Goal: Information Seeking & Learning: Learn about a topic

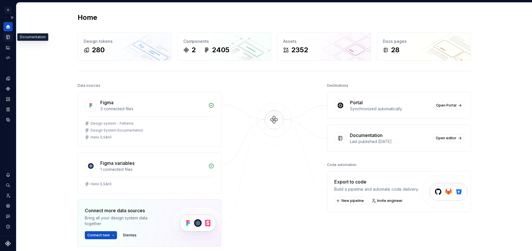
click at [9, 35] on icon "Documentation" at bounding box center [7, 36] width 5 height 5
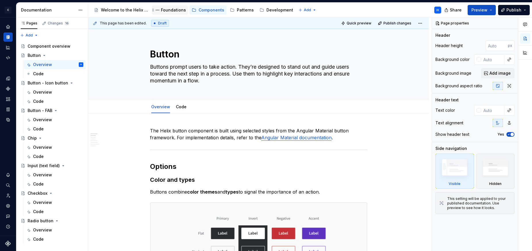
click at [165, 9] on div "Foundations" at bounding box center [173, 10] width 25 height 6
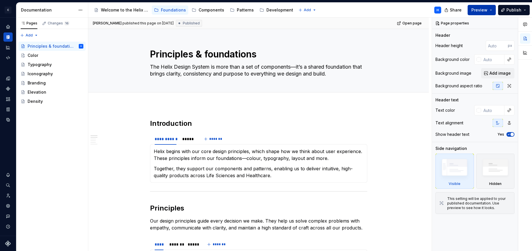
click at [486, 11] on span "Preview" at bounding box center [479, 10] width 16 height 6
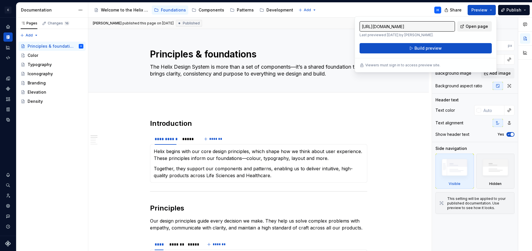
click at [481, 27] on span "Open page" at bounding box center [476, 27] width 22 height 6
type textarea "*"
